Goal: Task Accomplishment & Management: Manage account settings

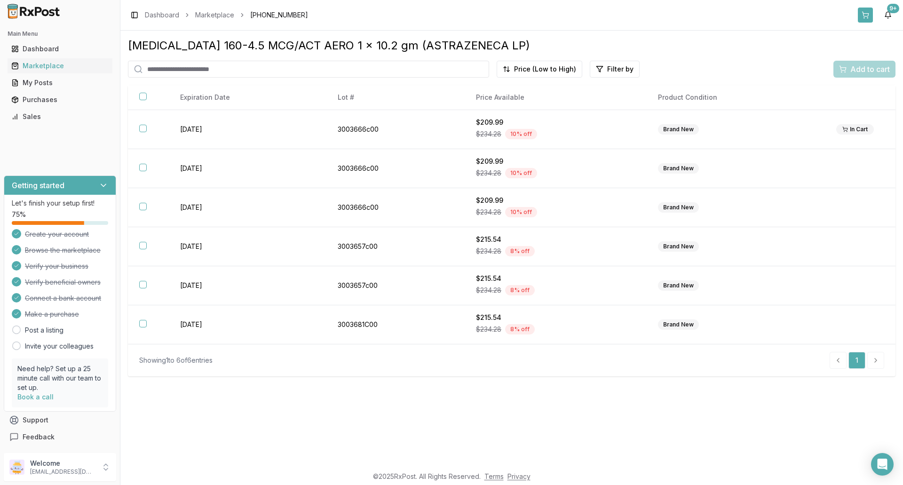
click at [865, 16] on button at bounding box center [865, 15] width 15 height 15
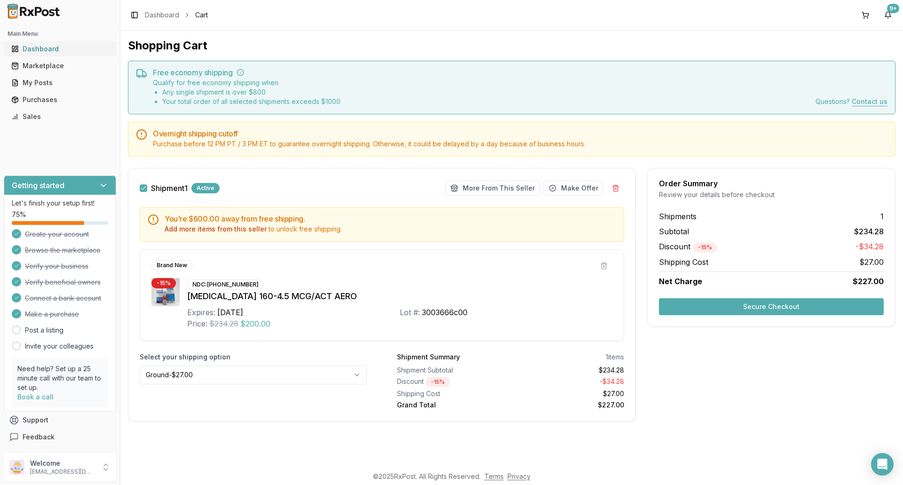
click at [51, 54] on link "Dashboard" at bounding box center [60, 48] width 105 height 17
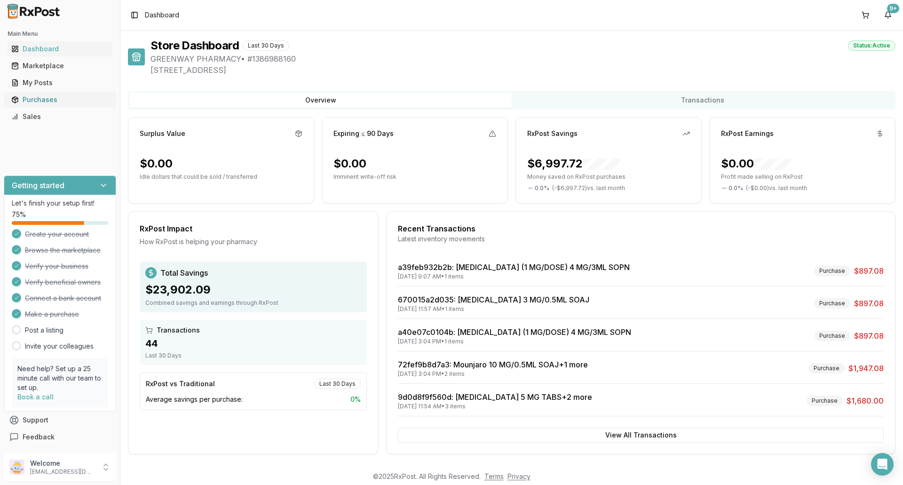
click at [23, 100] on div "Purchases" at bounding box center [59, 99] width 97 height 9
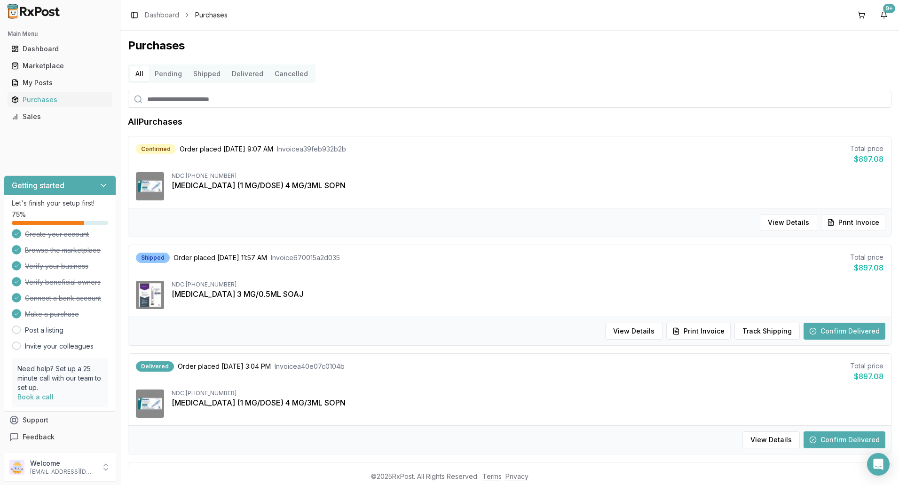
click at [836, 329] on button "Confirm Delivered" at bounding box center [845, 331] width 82 height 17
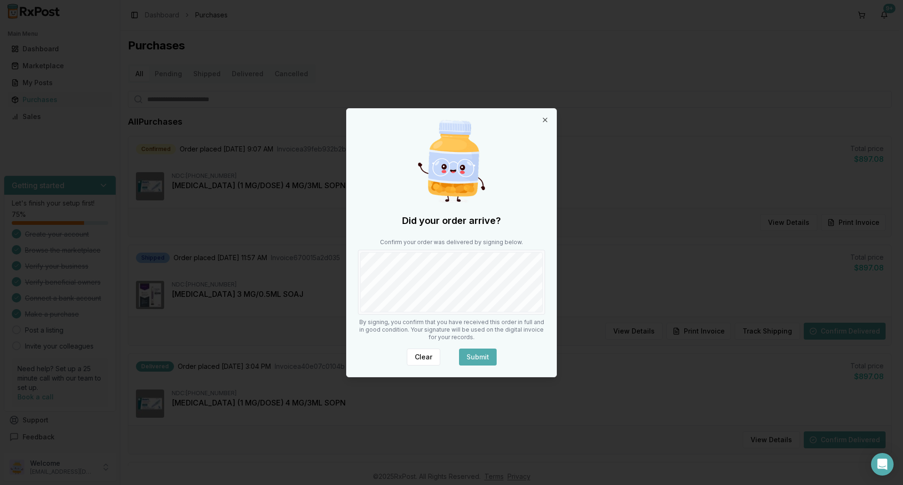
click at [473, 351] on button "Submit" at bounding box center [478, 356] width 38 height 17
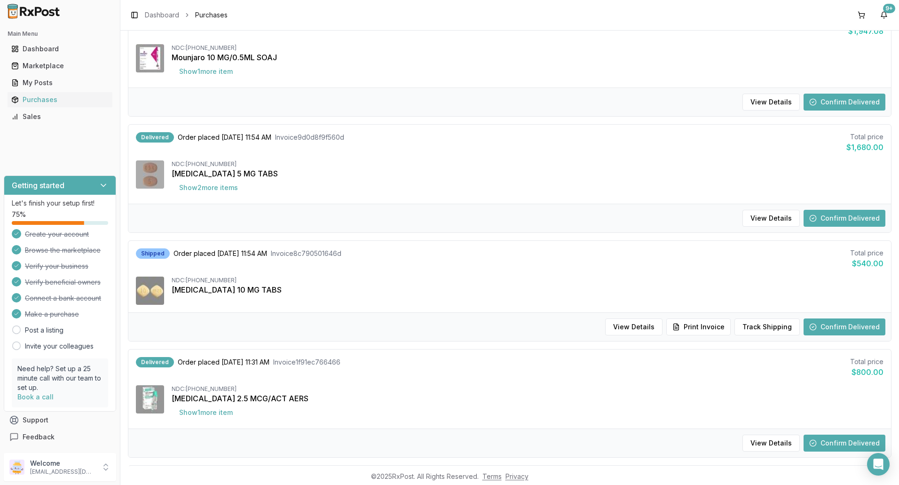
scroll to position [470, 0]
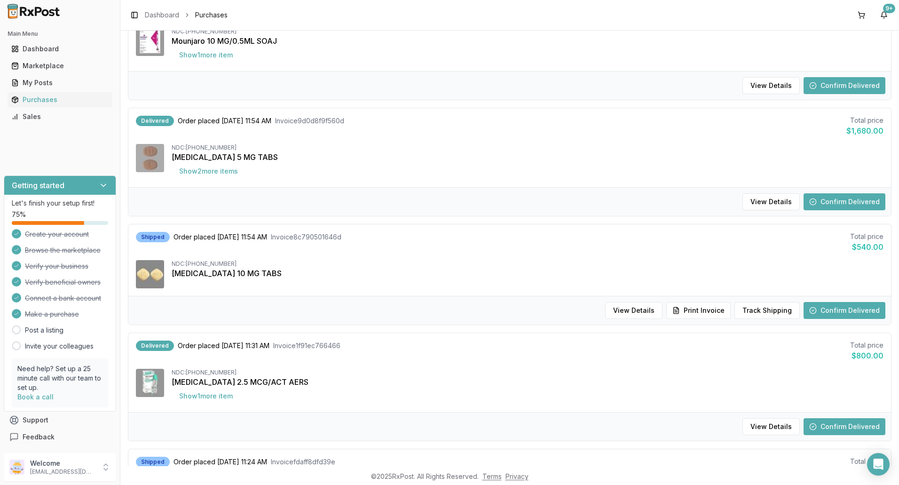
click at [850, 426] on button "Confirm Delivered" at bounding box center [845, 426] width 82 height 17
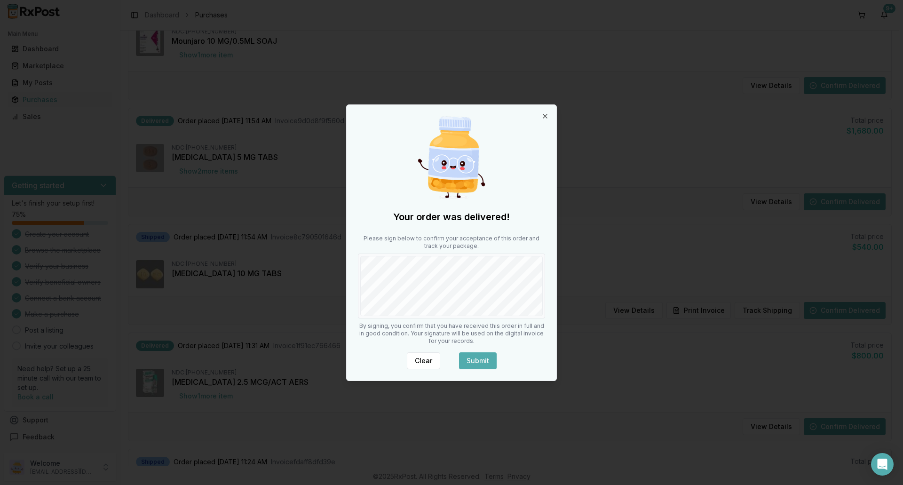
click at [472, 357] on button "Submit" at bounding box center [478, 360] width 38 height 17
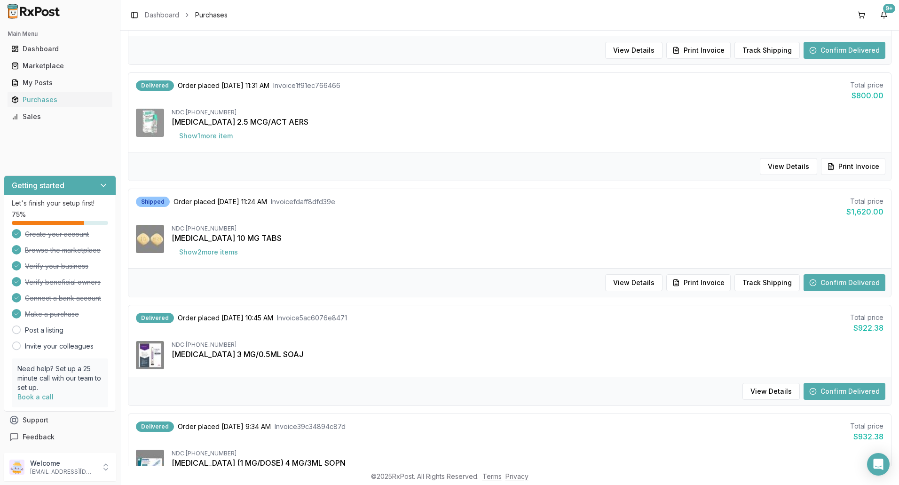
scroll to position [752, 0]
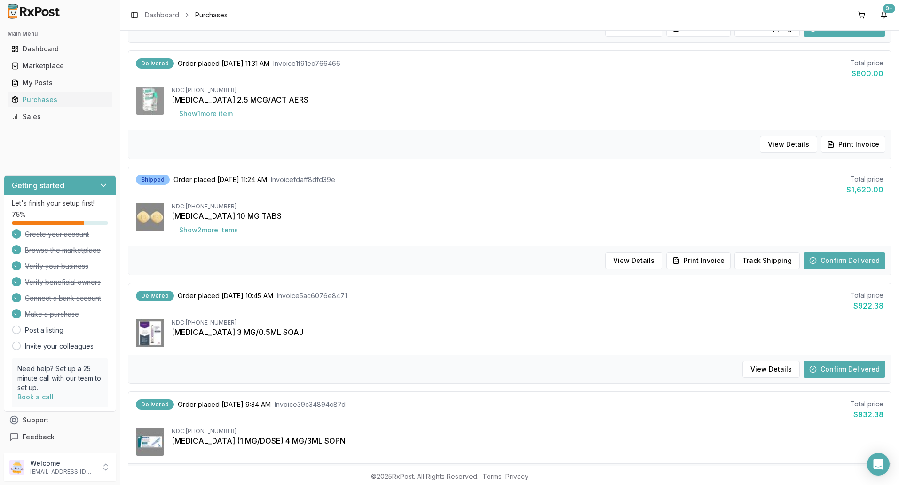
click at [828, 264] on button "Confirm Delivered" at bounding box center [845, 260] width 82 height 17
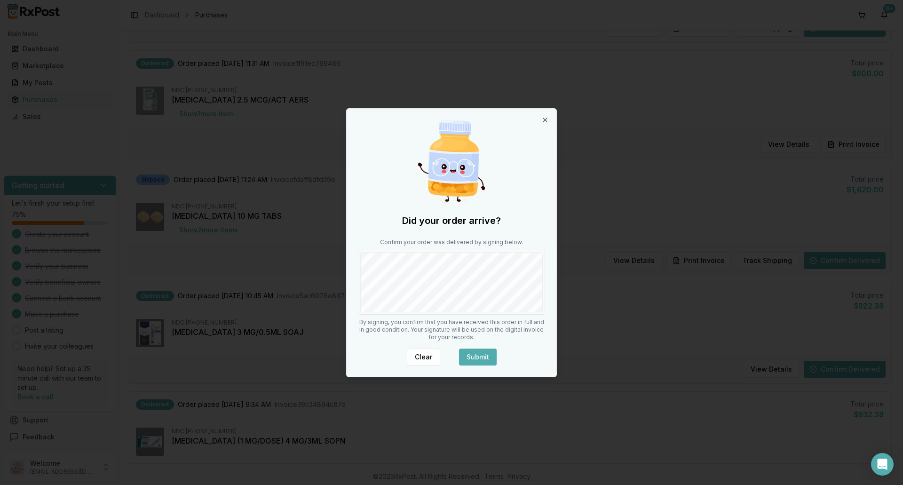
click at [486, 356] on button "Submit" at bounding box center [478, 356] width 38 height 17
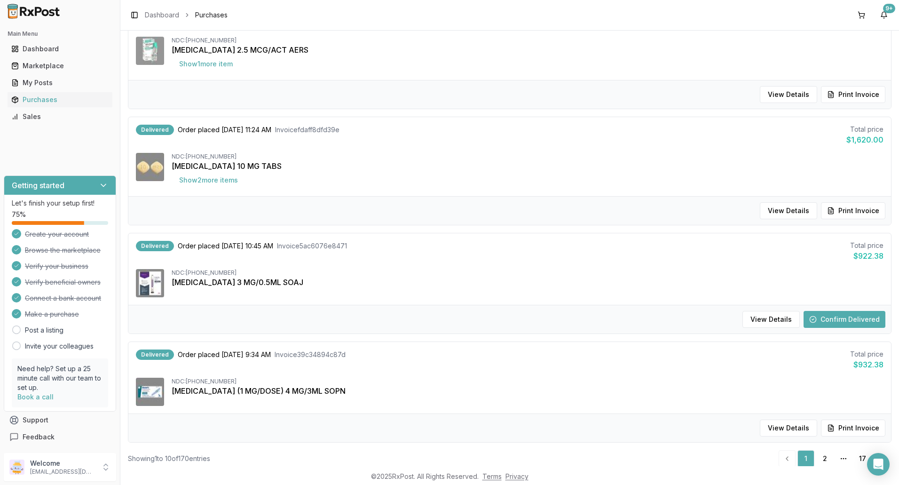
scroll to position [826, 0]
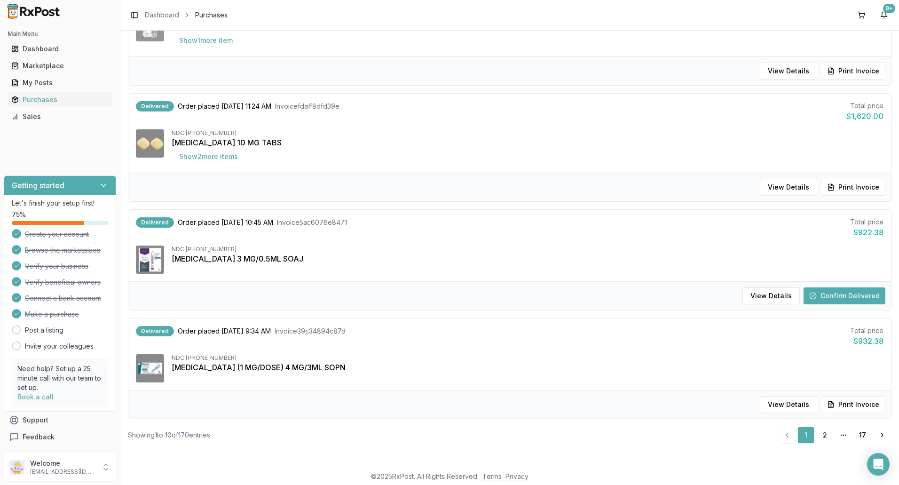
click at [825, 294] on button "Confirm Delivered" at bounding box center [845, 295] width 82 height 17
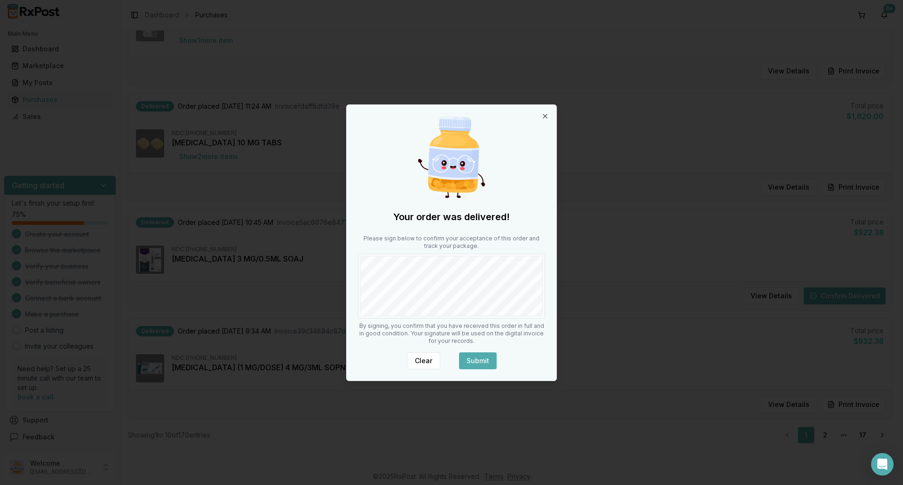
click at [562, 284] on body "Main Menu Dashboard Marketplace My Posts Purchases Sales Getting started Let's …" at bounding box center [449, 242] width 899 height 485
click at [481, 361] on button "Submit" at bounding box center [478, 360] width 38 height 17
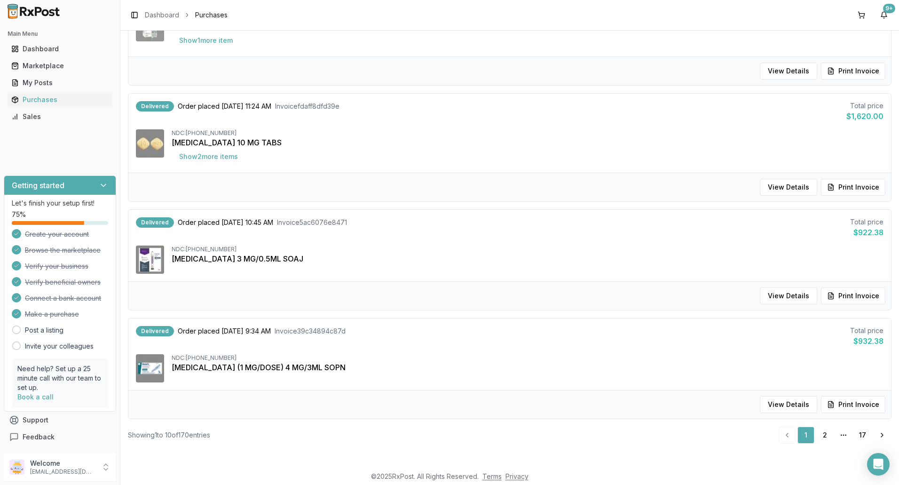
scroll to position [0, 0]
